Goal: Task Accomplishment & Management: Manage account settings

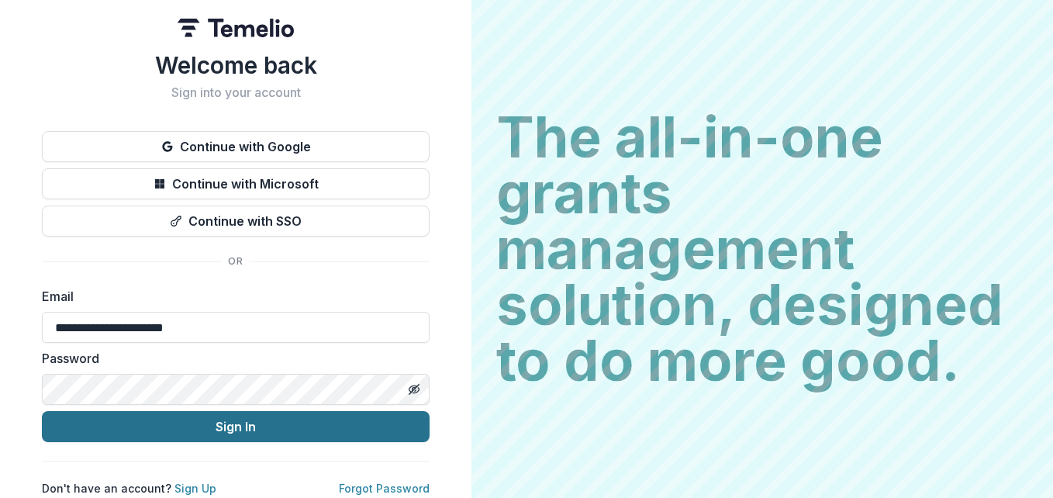
click at [267, 424] on button "Sign In" at bounding box center [236, 426] width 388 height 31
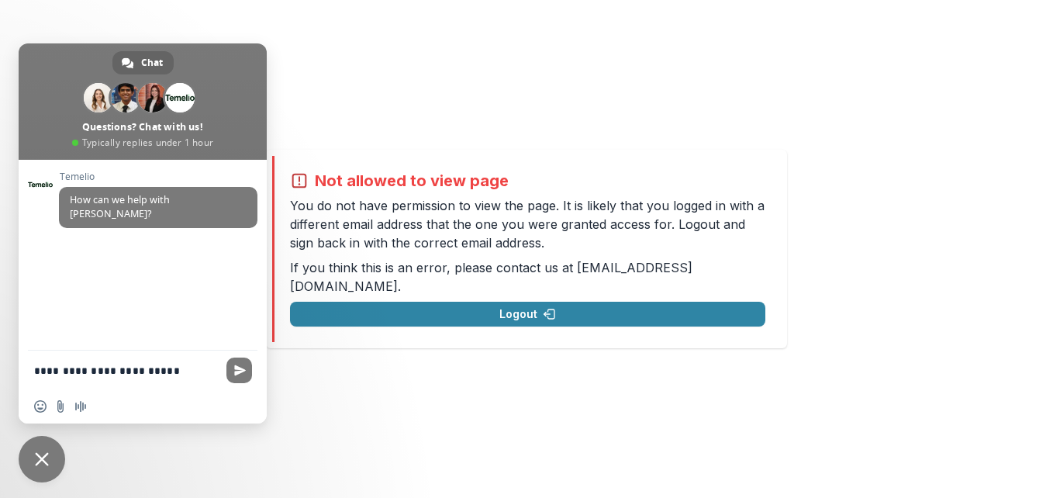
type textarea "**********"
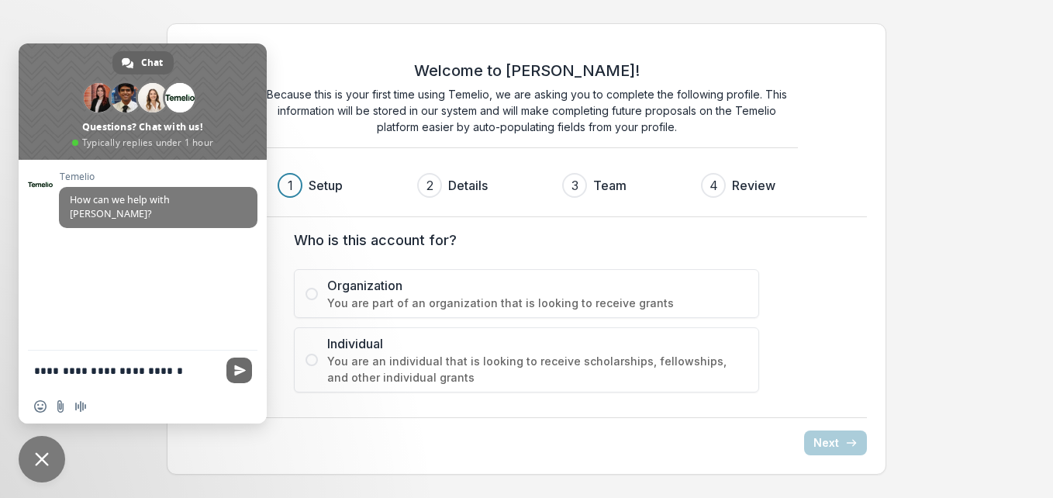
type textarea "**********"
click at [236, 364] on span "Send" at bounding box center [239, 371] width 26 height 26
